Goal: Transaction & Acquisition: Purchase product/service

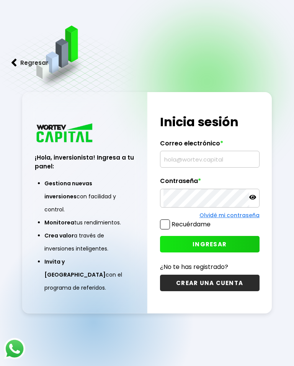
click at [199, 160] on input "text" at bounding box center [210, 159] width 93 height 16
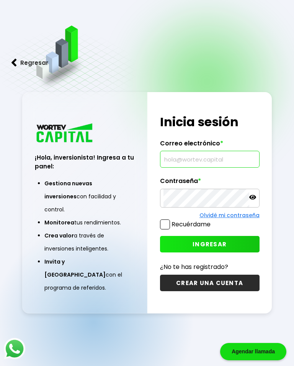
click at [189, 167] on input "text" at bounding box center [210, 159] width 93 height 16
type input "[EMAIL_ADDRESS][DOMAIN_NAME]"
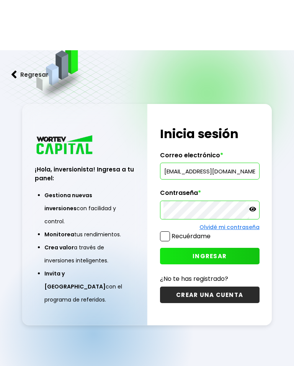
click at [216, 202] on span "INGRESAR" at bounding box center [210, 206] width 34 height 8
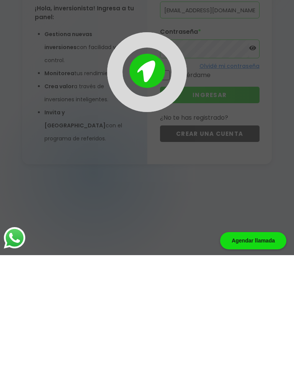
scroll to position [38, 0]
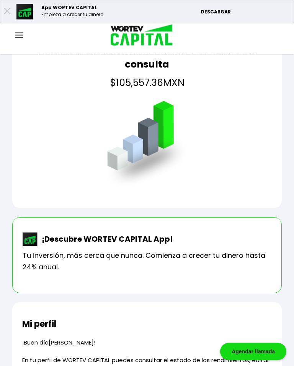
scroll to position [58, 0]
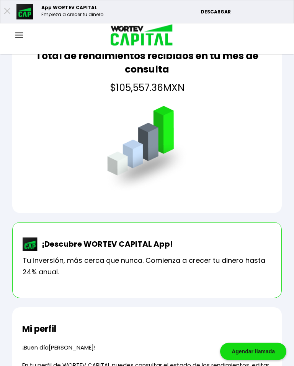
click at [20, 33] on img at bounding box center [19, 35] width 8 height 5
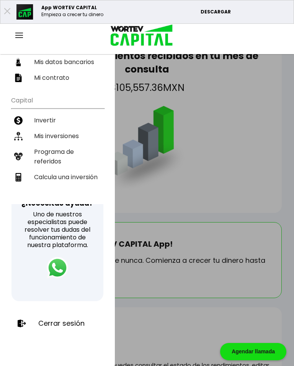
scroll to position [118, 0]
click at [69, 322] on p "Cerrar sesión" at bounding box center [61, 323] width 46 height 8
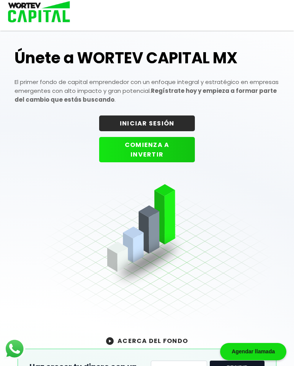
click at [173, 118] on button "INICIAR SESIÓN" at bounding box center [147, 123] width 96 height 16
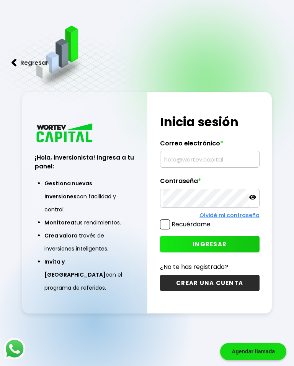
click at [195, 167] on input "text" at bounding box center [210, 159] width 93 height 16
type input "[EMAIL_ADDRESS][DOMAIN_NAME]"
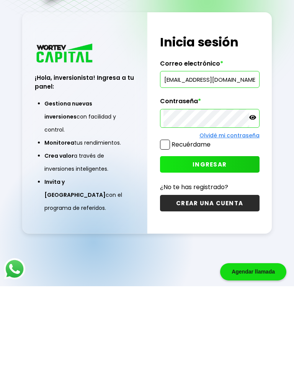
click at [229, 236] on button "INGRESAR" at bounding box center [210, 244] width 100 height 16
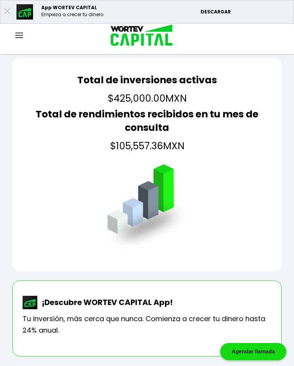
click at [20, 36] on img at bounding box center [19, 35] width 8 height 5
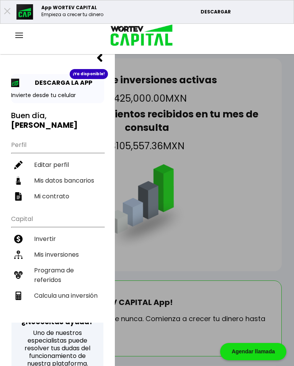
click at [69, 247] on li "Mis inversiones" at bounding box center [57, 255] width 93 height 16
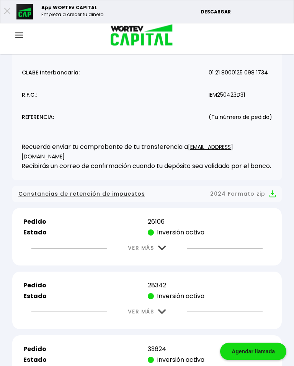
scroll to position [119, 0]
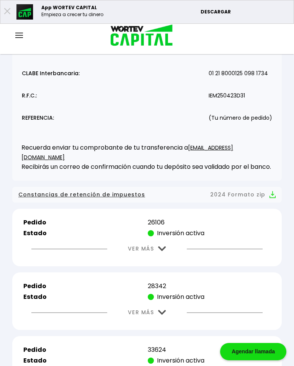
click at [162, 251] on img at bounding box center [162, 248] width 8 height 5
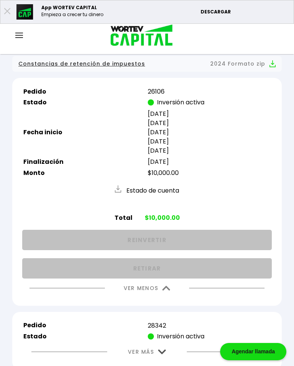
scroll to position [251, 0]
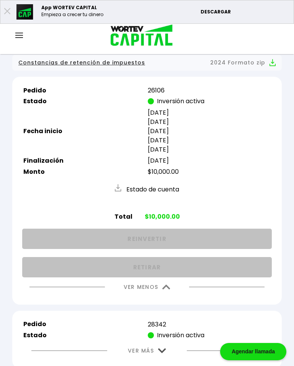
click at [164, 297] on button "VER MENOS" at bounding box center [147, 287] width 70 height 20
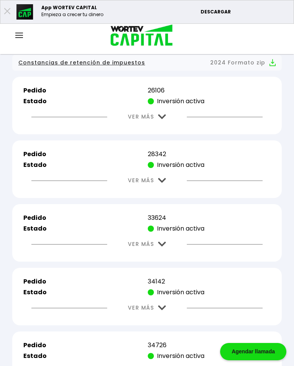
click at [165, 183] on img at bounding box center [162, 180] width 8 height 5
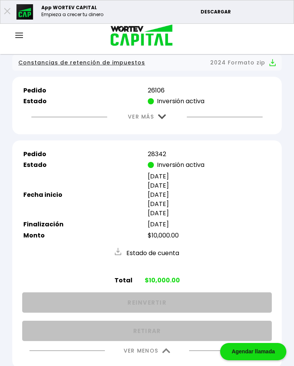
click at [166, 353] on img at bounding box center [167, 350] width 8 height 5
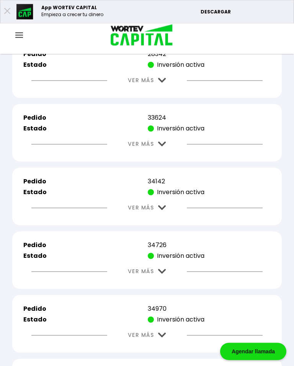
scroll to position [351, 0]
click at [165, 146] on img at bounding box center [162, 143] width 8 height 5
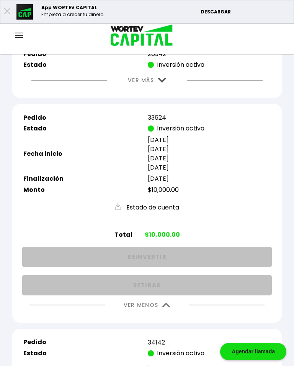
click at [166, 315] on button "VER MENOS" at bounding box center [147, 305] width 70 height 20
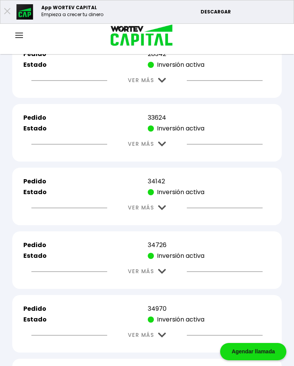
click at [165, 210] on img at bounding box center [162, 207] width 8 height 5
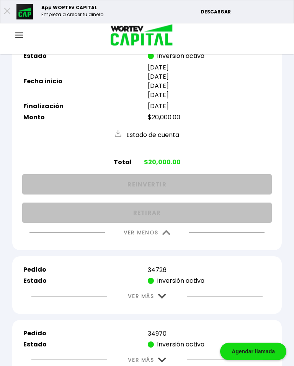
scroll to position [487, 0]
click at [166, 235] on img at bounding box center [167, 232] width 8 height 5
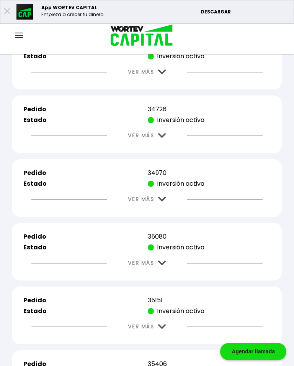
click at [166, 138] on img at bounding box center [162, 135] width 8 height 5
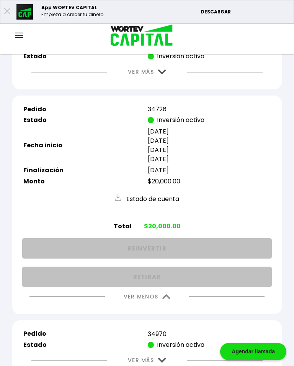
click at [170, 306] on button "VER MENOS" at bounding box center [147, 297] width 70 height 20
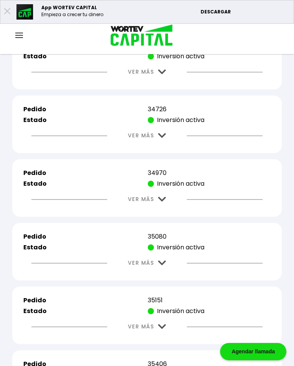
click at [166, 202] on img at bounding box center [162, 199] width 8 height 5
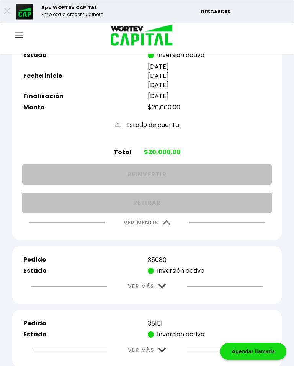
scroll to position [614, 0]
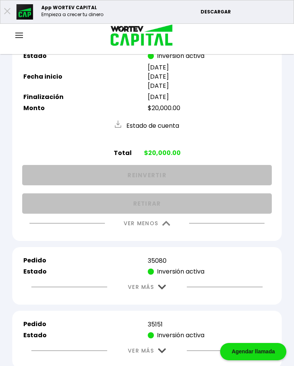
click at [174, 233] on button "VER MENOS" at bounding box center [147, 224] width 70 height 20
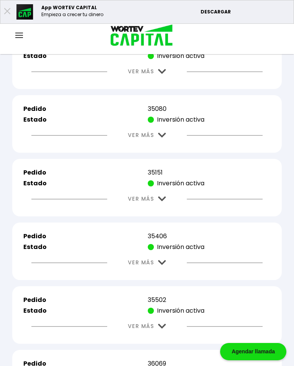
click at [163, 138] on img at bounding box center [162, 135] width 8 height 5
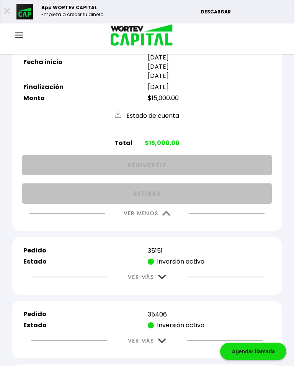
click at [163, 216] on img at bounding box center [167, 213] width 8 height 5
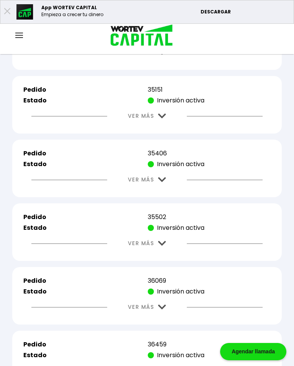
click at [163, 118] on img at bounding box center [162, 115] width 8 height 5
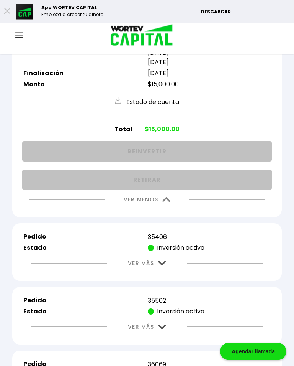
scroll to position [775, 0]
click at [163, 202] on img at bounding box center [167, 199] width 8 height 5
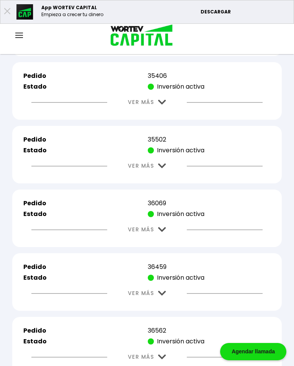
click at [164, 105] on img at bounding box center [162, 102] width 8 height 5
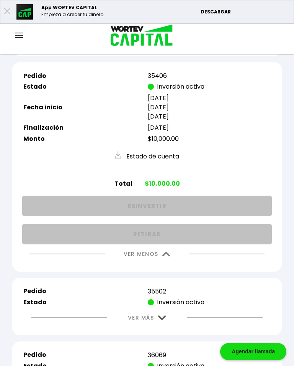
click at [167, 257] on img at bounding box center [167, 254] width 8 height 5
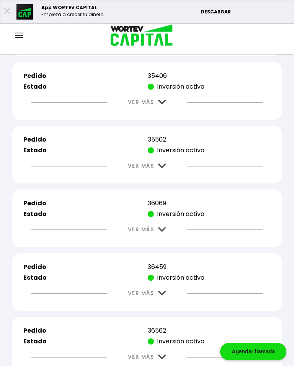
click at [163, 168] on img at bounding box center [162, 165] width 8 height 5
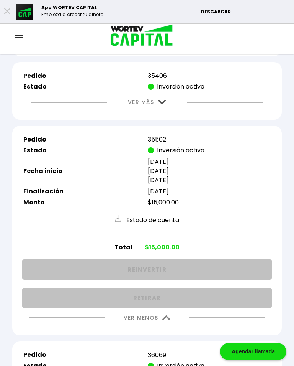
click at [172, 327] on button "VER MENOS" at bounding box center [147, 318] width 70 height 20
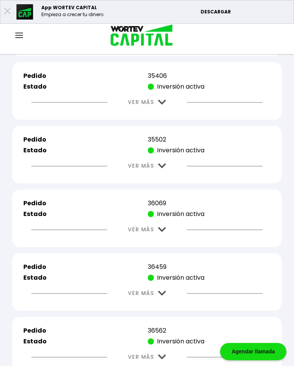
click at [163, 232] on img at bounding box center [162, 229] width 8 height 5
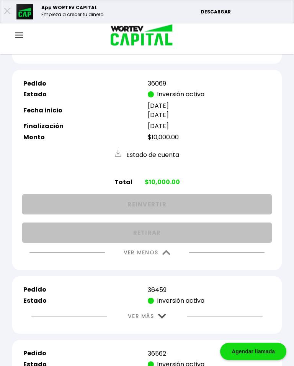
scroll to position [897, 0]
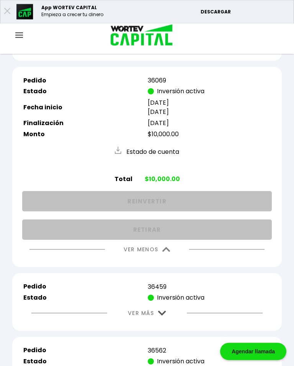
click at [168, 252] on img at bounding box center [167, 249] width 8 height 5
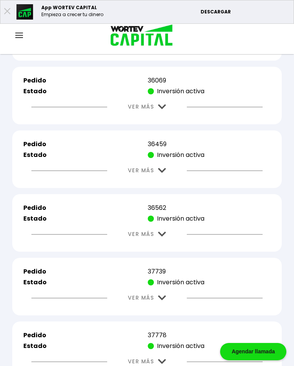
click at [165, 173] on img at bounding box center [162, 170] width 8 height 5
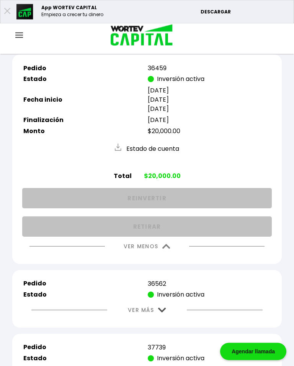
scroll to position [981, 0]
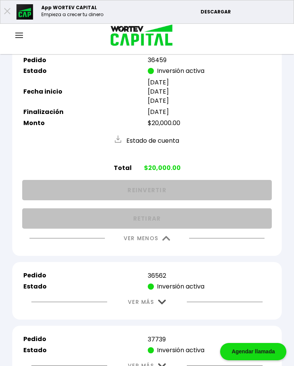
click at [167, 241] on img at bounding box center [167, 238] width 8 height 5
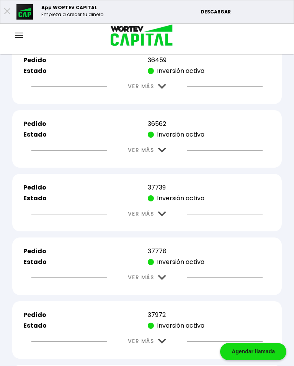
click at [164, 153] on img at bounding box center [162, 150] width 8 height 5
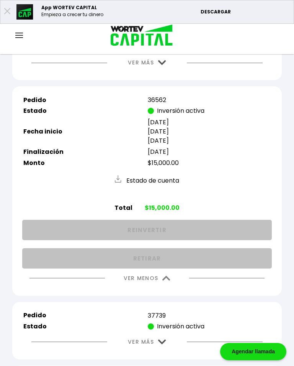
scroll to position [1006, 0]
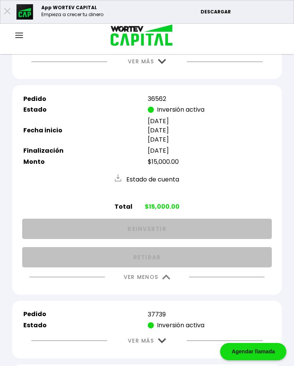
click at [163, 64] on img at bounding box center [162, 61] width 8 height 5
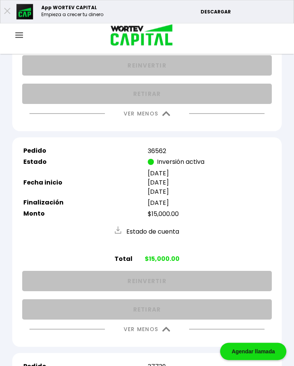
scroll to position [1105, 0]
click at [166, 117] on img at bounding box center [167, 114] width 8 height 5
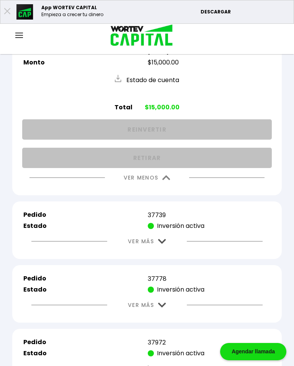
click at [169, 180] on img at bounding box center [167, 177] width 8 height 5
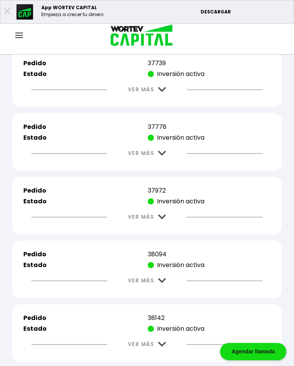
click at [166, 92] on img at bounding box center [162, 89] width 8 height 5
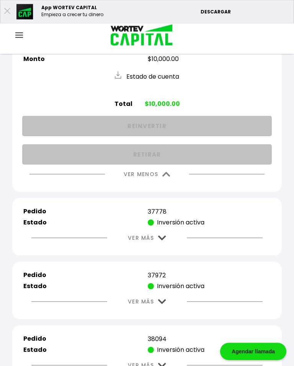
click at [167, 184] on button "VER MENOS" at bounding box center [147, 175] width 70 height 20
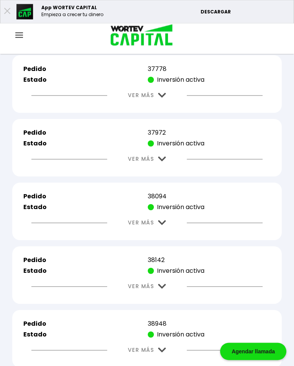
scroll to position [1163, 0]
click at [166, 98] on img at bounding box center [162, 95] width 8 height 5
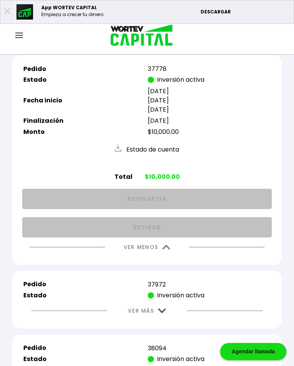
click at [167, 250] on img at bounding box center [167, 247] width 8 height 5
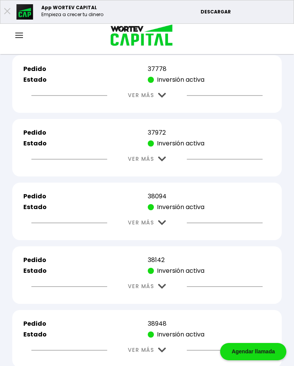
click at [168, 169] on button "VER MÁS" at bounding box center [147, 159] width 61 height 20
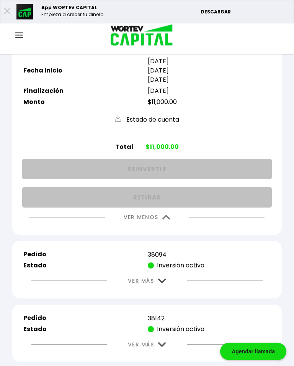
scroll to position [1257, 0]
click at [169, 220] on img at bounding box center [167, 217] width 8 height 5
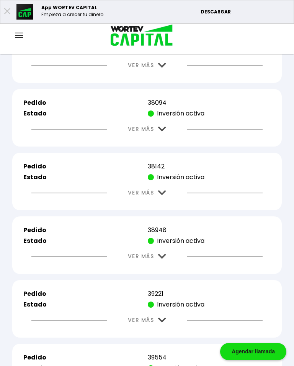
click at [164, 132] on img at bounding box center [162, 129] width 8 height 5
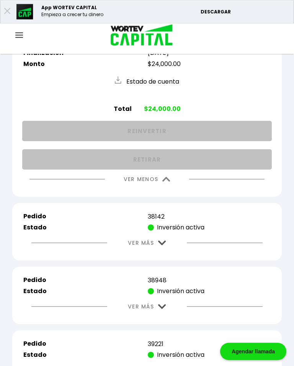
scroll to position [1349, 0]
click at [171, 182] on img at bounding box center [167, 179] width 8 height 5
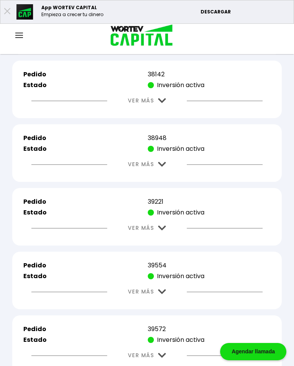
click at [166, 103] on img at bounding box center [162, 100] width 8 height 5
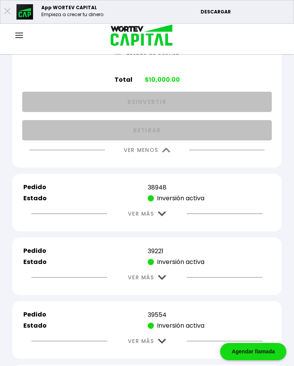
scroll to position [1442, 0]
click at [168, 153] on img at bounding box center [167, 150] width 8 height 5
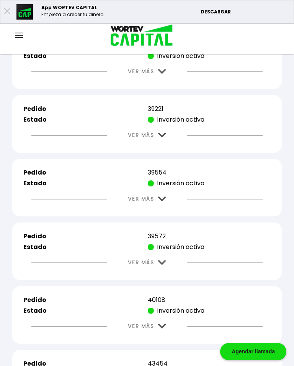
click at [165, 74] on img at bounding box center [162, 71] width 8 height 5
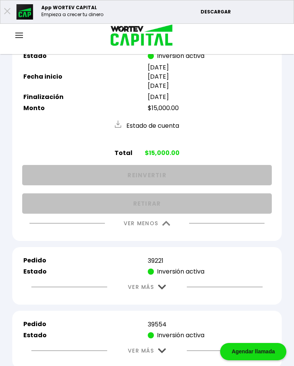
click at [169, 226] on img at bounding box center [167, 223] width 8 height 5
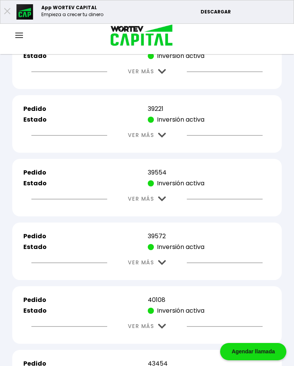
click at [165, 138] on img at bounding box center [162, 135] width 8 height 5
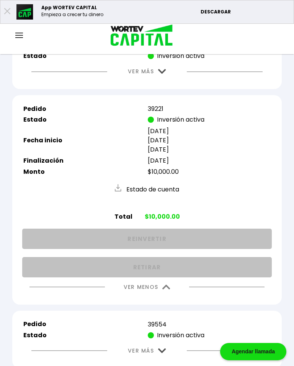
click at [169, 289] on img at bounding box center [167, 287] width 8 height 5
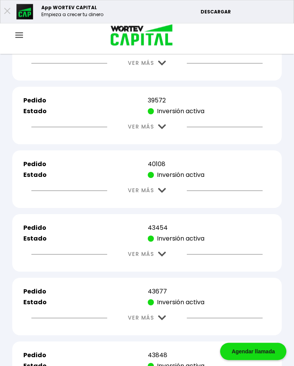
scroll to position [1577, 0]
click at [160, 66] on img at bounding box center [162, 63] width 8 height 5
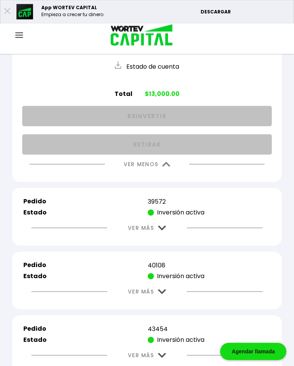
scroll to position [1628, 0]
click at [164, 167] on img at bounding box center [167, 164] width 8 height 5
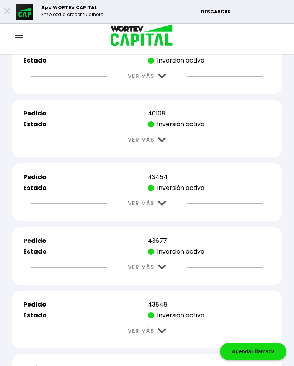
click at [163, 79] on img at bounding box center [162, 76] width 8 height 5
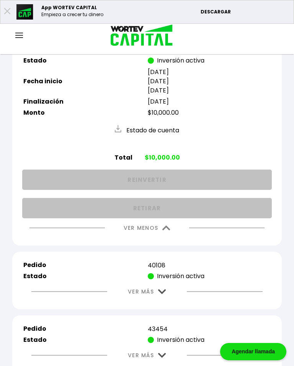
click at [173, 238] on button "VER MENOS" at bounding box center [147, 228] width 70 height 20
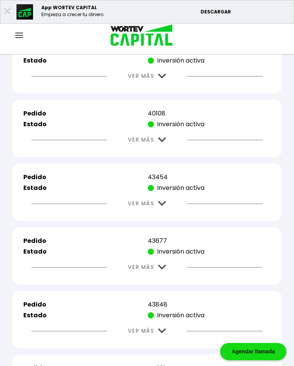
click at [164, 142] on img at bounding box center [162, 139] width 8 height 5
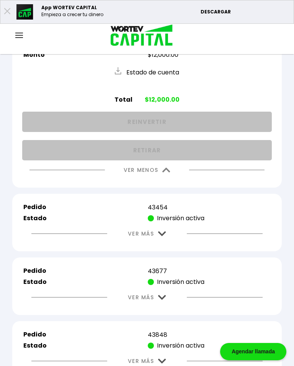
scroll to position [1731, 0]
click at [169, 173] on img at bounding box center [167, 170] width 8 height 5
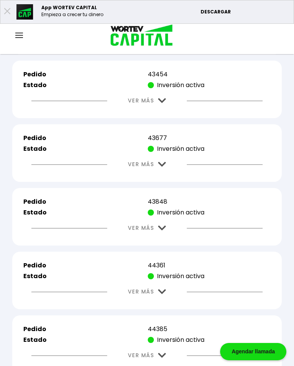
click at [169, 110] on button "VER MÁS" at bounding box center [147, 101] width 61 height 20
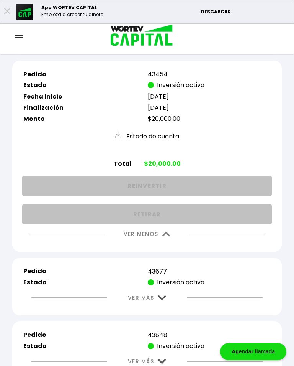
click at [169, 244] on button "VER MENOS" at bounding box center [147, 234] width 70 height 20
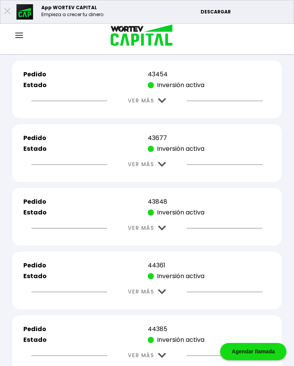
click at [166, 167] on img at bounding box center [162, 164] width 8 height 5
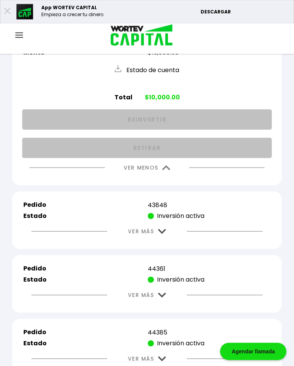
click at [166, 171] on img at bounding box center [167, 168] width 8 height 5
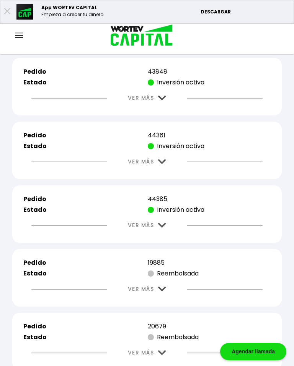
click at [168, 108] on button "VER MÁS" at bounding box center [147, 98] width 61 height 20
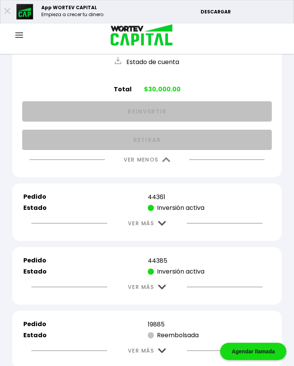
scroll to position [1933, 0]
click at [171, 162] on img at bounding box center [167, 159] width 8 height 5
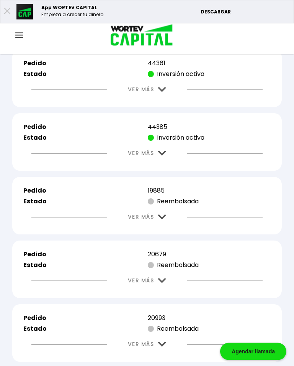
scroll to position [1933, 0]
click at [165, 92] on img at bounding box center [162, 89] width 8 height 5
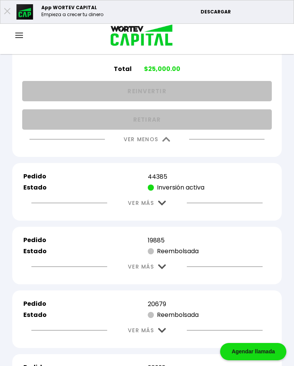
scroll to position [2000, 0]
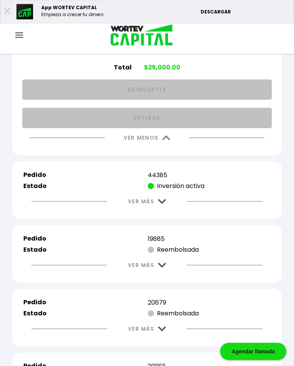
click at [171, 141] on img at bounding box center [167, 138] width 8 height 5
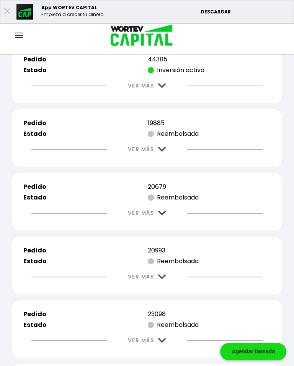
click at [165, 88] on img at bounding box center [162, 85] width 8 height 5
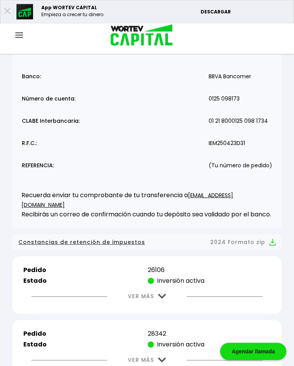
scroll to position [0, 0]
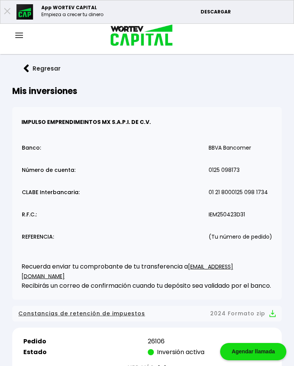
click at [17, 36] on img at bounding box center [19, 35] width 8 height 5
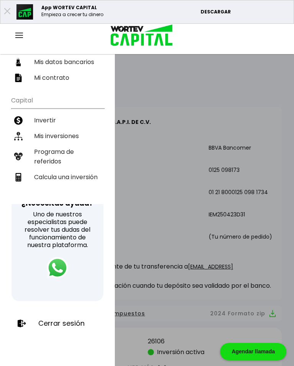
scroll to position [118, 0]
click at [65, 318] on div "Cerrar sesión" at bounding box center [58, 323] width 92 height 20
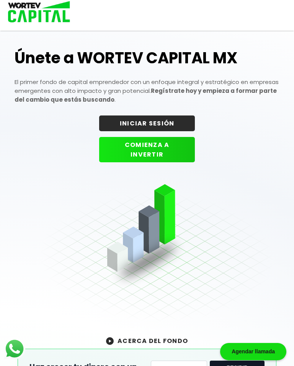
click at [173, 126] on button "INICIAR SESIÓN" at bounding box center [147, 123] width 96 height 16
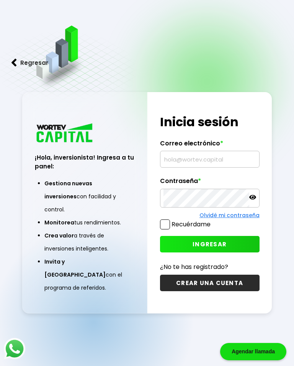
click at [204, 164] on input "text" at bounding box center [210, 159] width 93 height 16
type input "[EMAIL_ADDRESS][DOMAIN_NAME]"
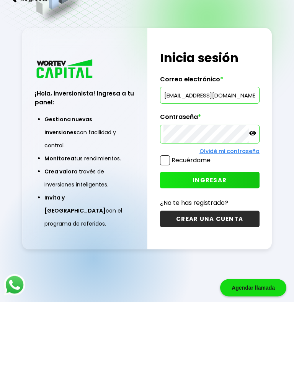
click at [224, 240] on span "INGRESAR" at bounding box center [210, 244] width 34 height 8
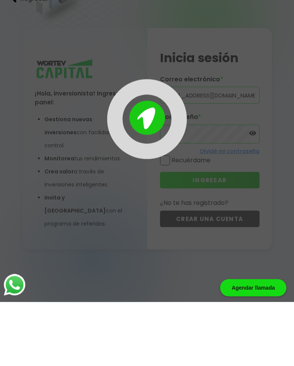
scroll to position [38, 0]
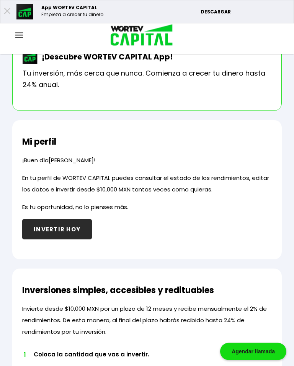
scroll to position [248, 0]
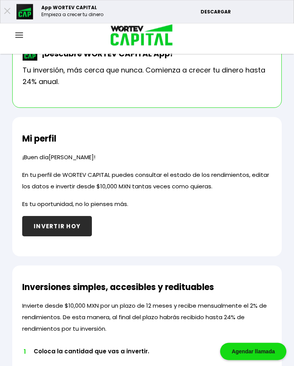
click at [70, 224] on button "INVERTIR HOY" at bounding box center [57, 226] width 70 height 20
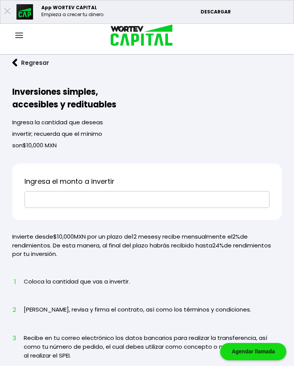
click at [138, 199] on input "text" at bounding box center [147, 199] width 238 height 16
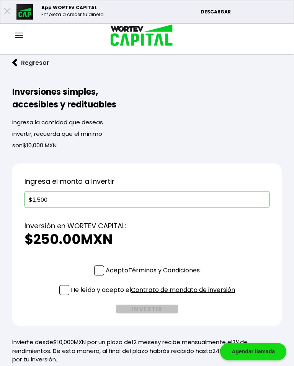
type input "$25,000"
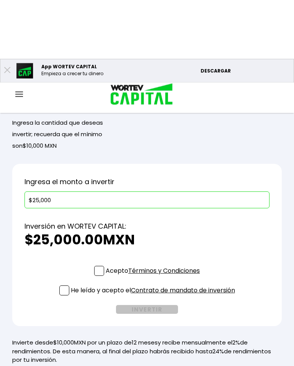
scroll to position [59, 0]
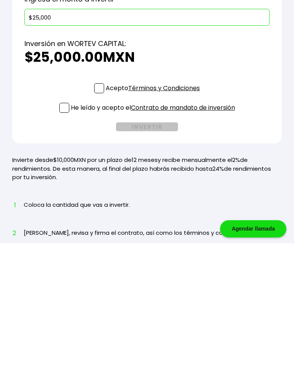
click at [97, 206] on span at bounding box center [99, 211] width 10 height 10
click at [155, 217] on input "Acepto Términos y Condiciones" at bounding box center [155, 217] width 0 height 0
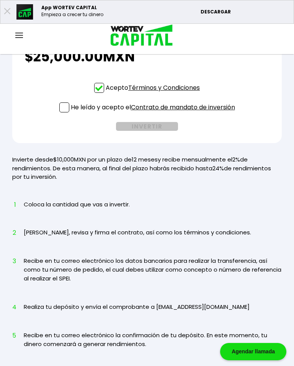
click at [71, 111] on p "He leído y acepto el Contrato de mandato de inversión" at bounding box center [153, 107] width 164 height 10
click at [155, 113] on input "He leído y acepto el Contrato de mandato de inversión" at bounding box center [155, 113] width 0 height 0
click at [154, 127] on button "INVERTIR" at bounding box center [147, 126] width 62 height 9
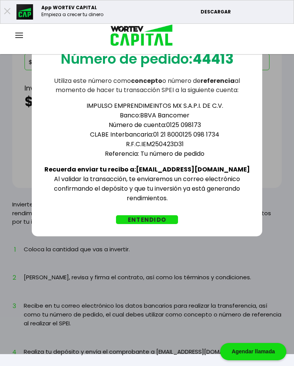
scroll to position [134, 0]
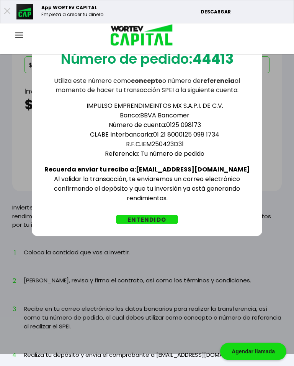
click at [158, 222] on button "ENTENDIDO" at bounding box center [147, 219] width 62 height 9
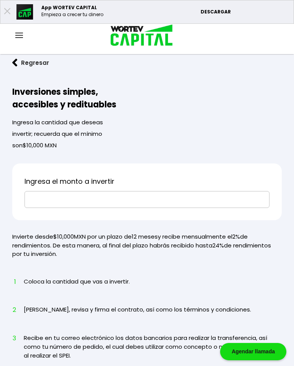
scroll to position [135, 0]
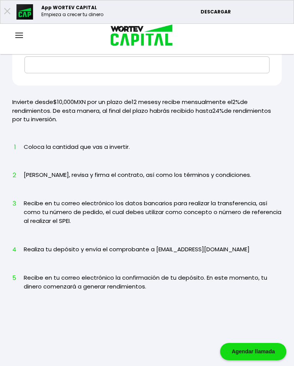
click at [17, 40] on div at bounding box center [19, 36] width 38 height 10
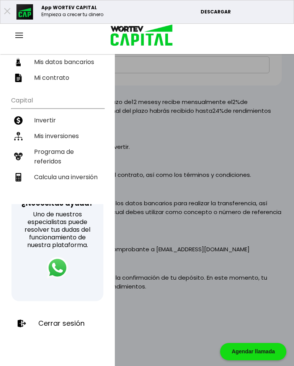
scroll to position [118, 0]
click at [81, 324] on p "Cerrar sesión" at bounding box center [61, 323] width 46 height 8
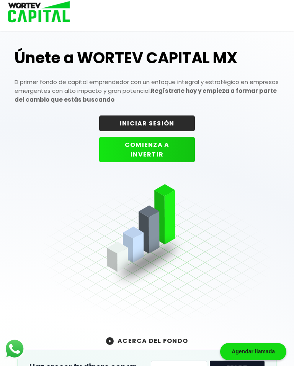
click at [164, 122] on button "INICIAR SESIÓN" at bounding box center [147, 123] width 96 height 16
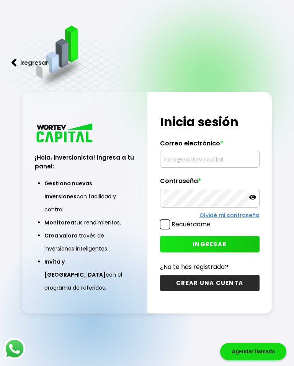
click at [200, 166] on input "text" at bounding box center [210, 159] width 93 height 16
type input "[EMAIL_ADDRESS][DOMAIN_NAME]"
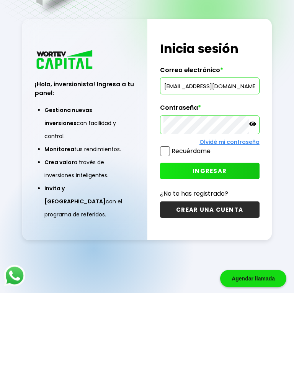
click at [228, 236] on button "INGRESAR" at bounding box center [210, 244] width 100 height 16
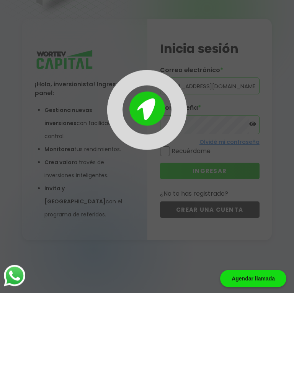
scroll to position [38, 0]
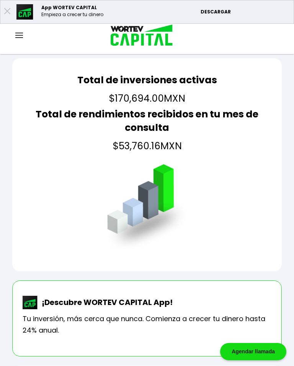
click at [22, 35] on img at bounding box center [19, 35] width 8 height 5
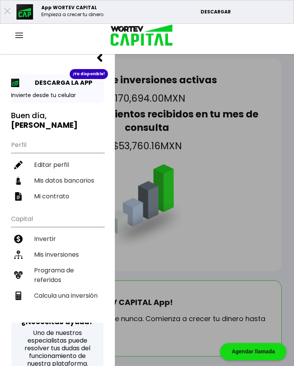
click at [73, 255] on li "Mis inversiones" at bounding box center [57, 255] width 93 height 16
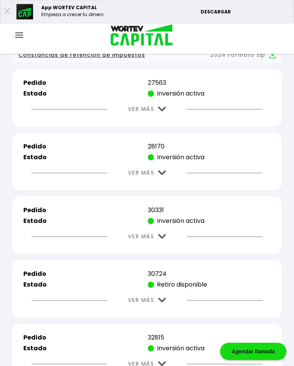
scroll to position [258, 0]
click at [159, 112] on img at bounding box center [162, 109] width 8 height 5
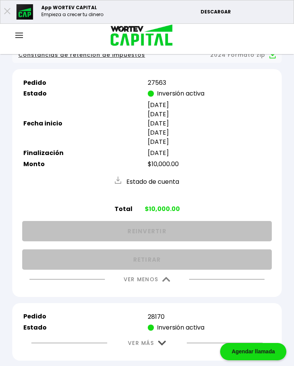
click at [166, 282] on img at bounding box center [167, 279] width 8 height 5
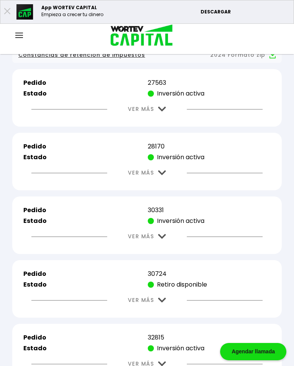
click at [165, 175] on img at bounding box center [162, 172] width 8 height 5
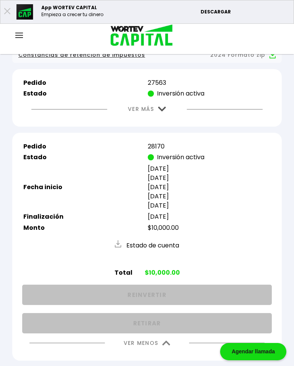
click at [167, 345] on img at bounding box center [167, 342] width 8 height 5
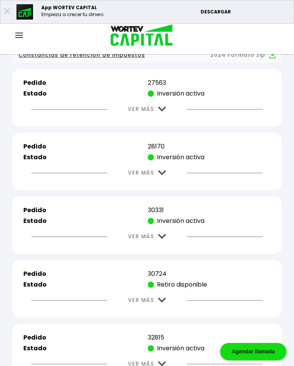
click at [163, 239] on img at bounding box center [162, 236] width 8 height 5
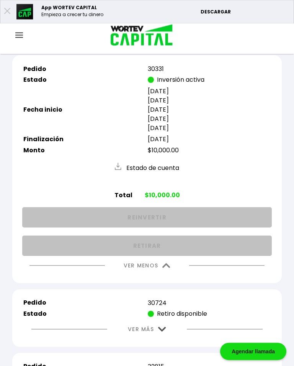
scroll to position [400, 0]
click at [165, 268] on img at bounding box center [167, 265] width 8 height 5
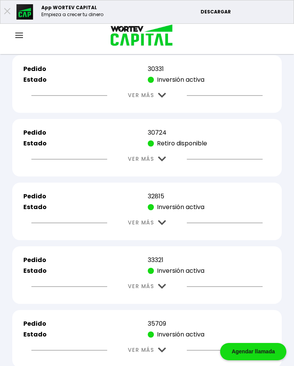
click at [164, 164] on button "VER MÁS" at bounding box center [147, 159] width 61 height 20
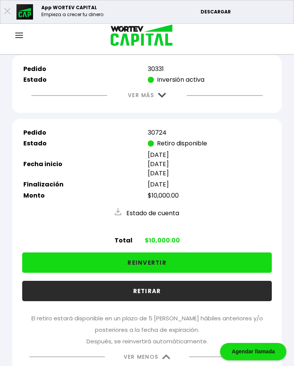
click at [184, 271] on button "REINVERTIR" at bounding box center [147, 262] width 250 height 20
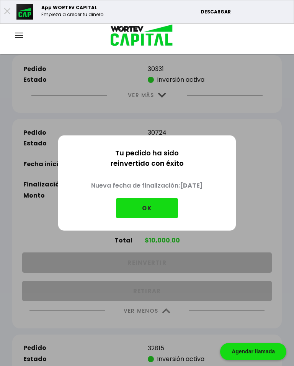
click at [152, 214] on button "OK" at bounding box center [147, 208] width 62 height 20
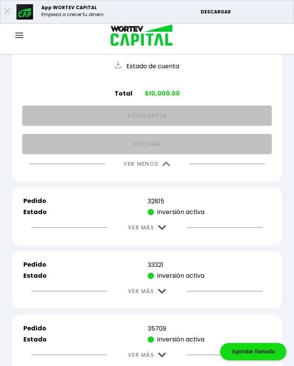
scroll to position [546, 0]
click at [163, 230] on img at bounding box center [162, 227] width 8 height 5
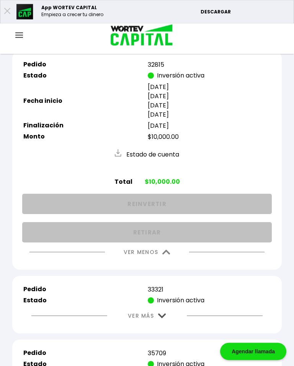
click at [169, 255] on img at bounding box center [167, 252] width 8 height 5
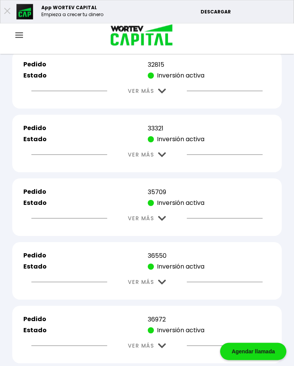
scroll to position [683, 0]
click at [161, 157] on img at bounding box center [162, 154] width 8 height 5
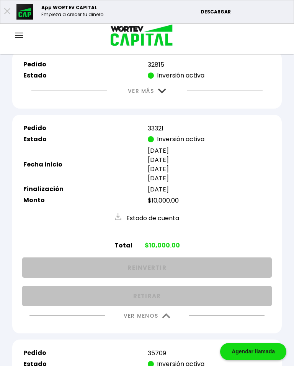
click at [165, 318] on img at bounding box center [167, 315] width 8 height 5
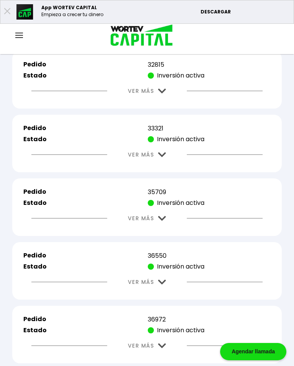
click at [161, 221] on img at bounding box center [162, 218] width 8 height 5
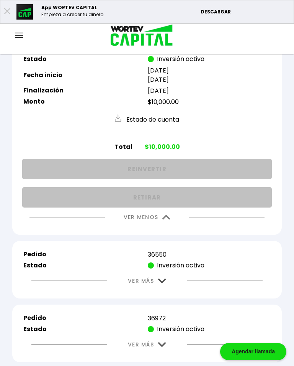
scroll to position [827, 0]
click at [167, 219] on img at bounding box center [167, 216] width 8 height 5
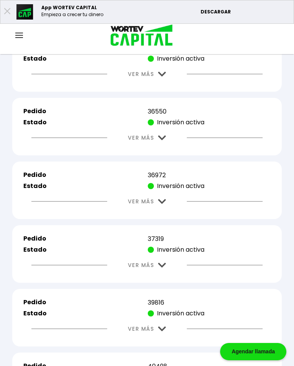
click at [163, 140] on img at bounding box center [162, 137] width 8 height 5
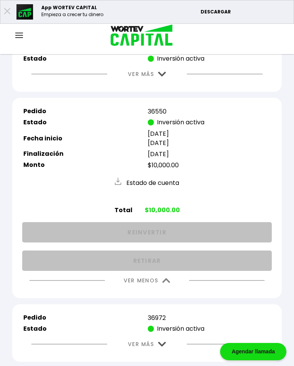
click at [169, 283] on img at bounding box center [167, 280] width 8 height 5
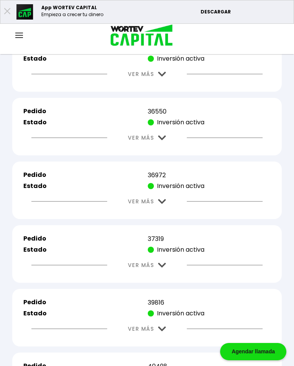
click at [164, 204] on img at bounding box center [162, 201] width 8 height 5
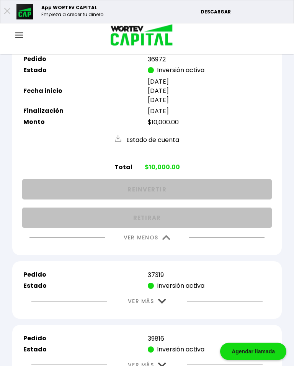
scroll to position [947, 0]
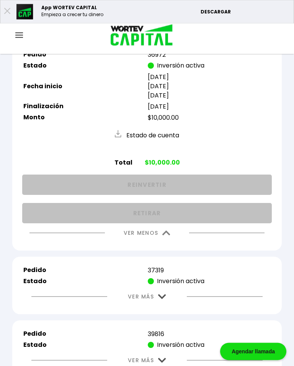
click at [167, 236] on img at bounding box center [167, 233] width 8 height 5
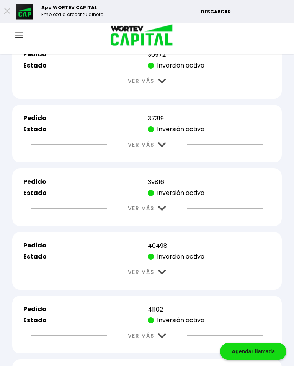
scroll to position [947, 0]
click at [164, 147] on img at bounding box center [162, 144] width 8 height 5
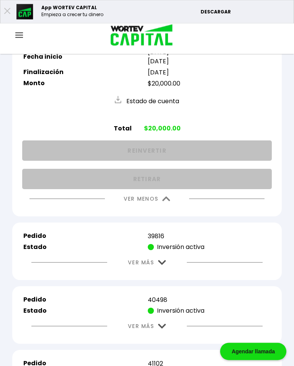
click at [166, 202] on img at bounding box center [167, 199] width 8 height 5
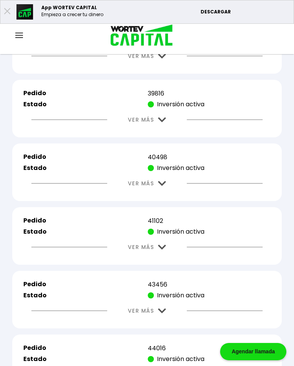
click at [164, 122] on img at bounding box center [162, 119] width 8 height 5
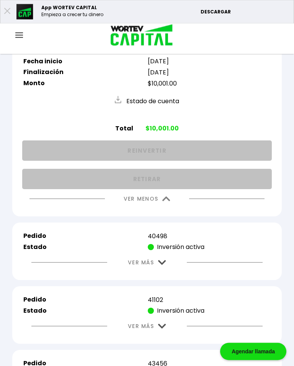
scroll to position [1089, 0]
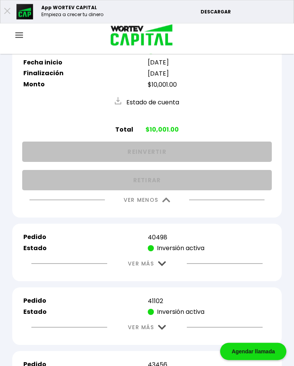
click at [169, 203] on img at bounding box center [167, 200] width 8 height 5
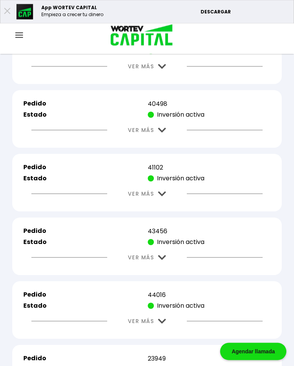
scroll to position [1089, 0]
click at [161, 140] on button "VER MÁS" at bounding box center [147, 130] width 61 height 20
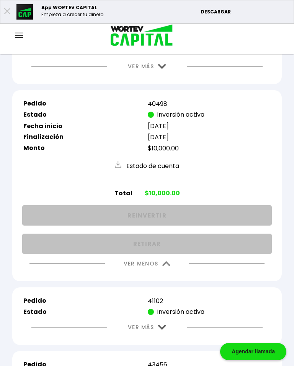
click at [170, 266] on img at bounding box center [167, 263] width 8 height 5
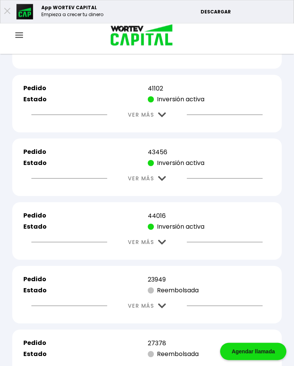
scroll to position [1209, 0]
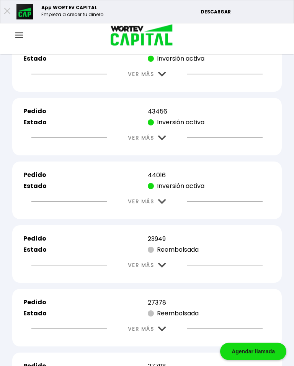
click at [161, 77] on img at bounding box center [162, 74] width 8 height 5
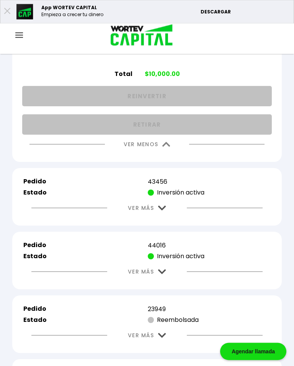
click at [167, 155] on button "VER MENOS" at bounding box center [147, 145] width 70 height 20
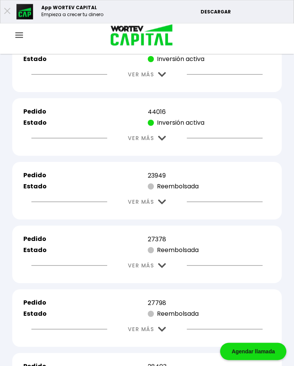
scroll to position [1272, 0]
click at [161, 77] on img at bounding box center [162, 74] width 8 height 5
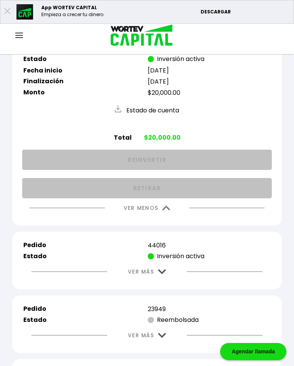
click at [166, 211] on img at bounding box center [167, 208] width 8 height 5
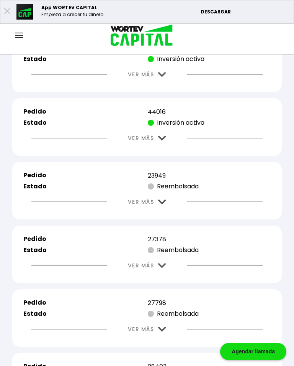
click at [162, 141] on img at bounding box center [162, 138] width 8 height 5
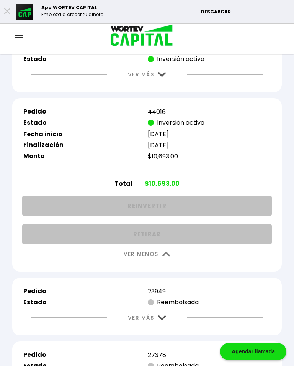
click at [164, 257] on img at bounding box center [167, 254] width 8 height 5
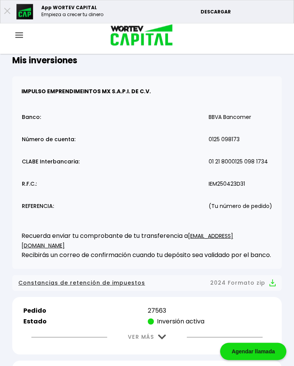
scroll to position [0, 0]
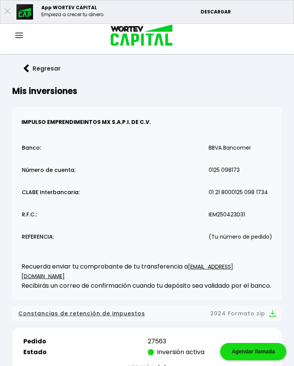
click at [28, 33] on div at bounding box center [19, 36] width 38 height 10
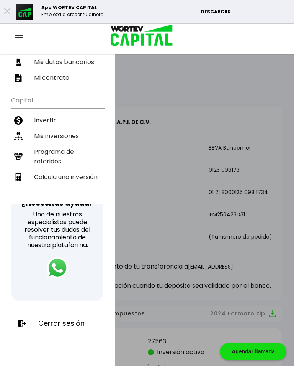
scroll to position [118, 0]
click at [71, 322] on p "Cerrar sesión" at bounding box center [61, 323] width 46 height 8
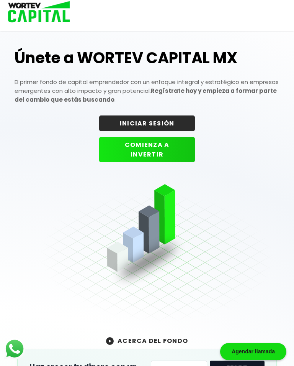
click at [173, 119] on button "INICIAR SESIÓN" at bounding box center [147, 123] width 96 height 16
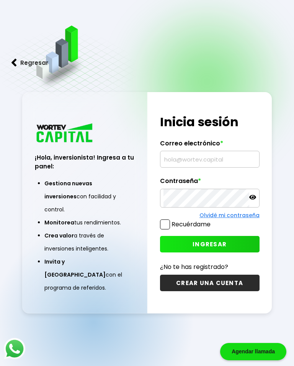
click at [205, 167] on input "text" at bounding box center [210, 159] width 93 height 16
click at [169, 162] on input "Aelifanta63@" at bounding box center [210, 159] width 93 height 16
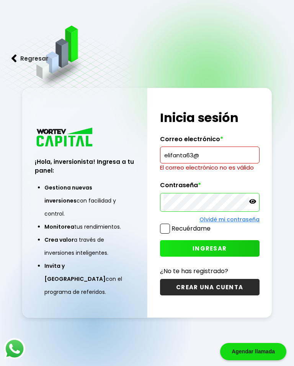
click at [211, 161] on input "elifanta63@" at bounding box center [210, 155] width 93 height 16
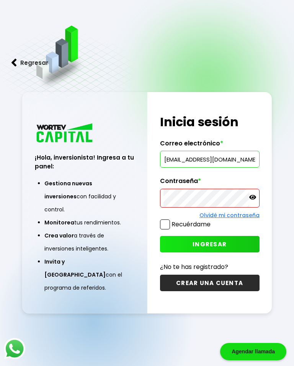
type input "[EMAIL_ADDRESS][DOMAIN_NAME]"
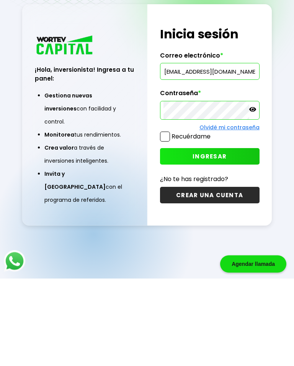
click at [227, 236] on button "INGRESAR" at bounding box center [210, 244] width 100 height 16
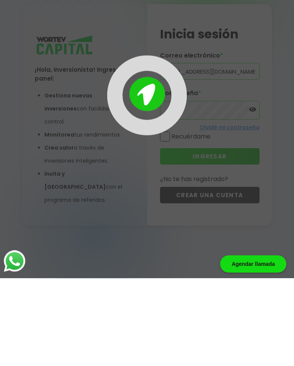
scroll to position [38, 0]
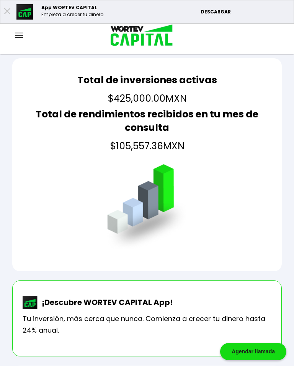
click at [23, 36] on img at bounding box center [19, 35] width 8 height 5
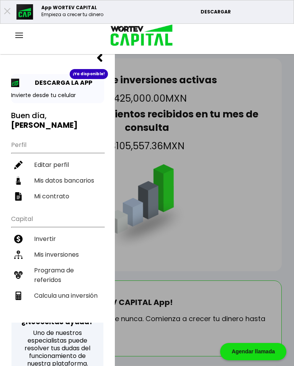
click at [69, 247] on li "Mis inversiones" at bounding box center [57, 255] width 93 height 16
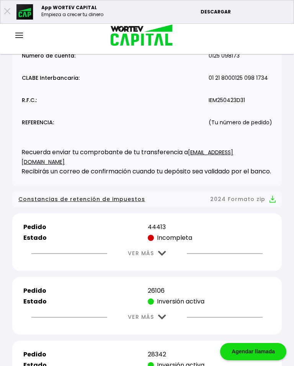
scroll to position [116, 0]
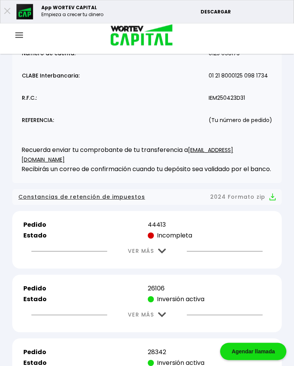
click at [160, 253] on img at bounding box center [162, 251] width 8 height 5
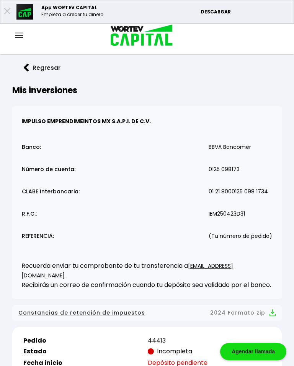
scroll to position [0, 0]
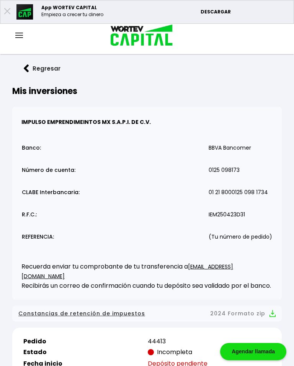
click at [14, 37] on div at bounding box center [19, 36] width 38 height 10
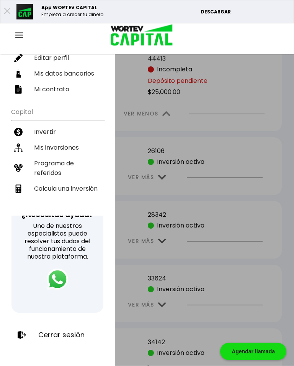
scroll to position [292, 0]
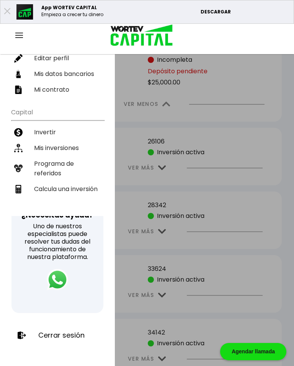
click at [58, 336] on p "Cerrar sesión" at bounding box center [61, 335] width 46 height 8
